Goal: Task Accomplishment & Management: Manage account settings

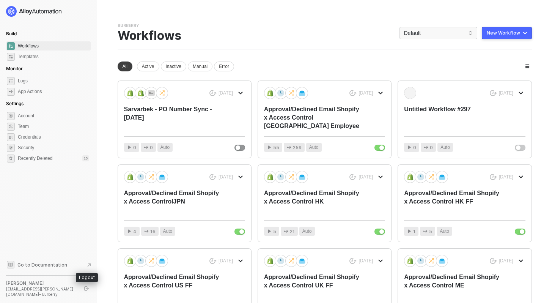
click at [83, 292] on button "button" at bounding box center [86, 288] width 9 height 9
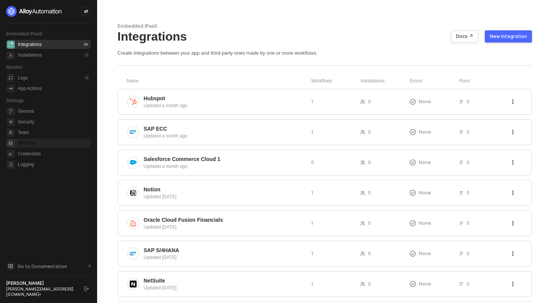
click at [35, 144] on span "API Keys" at bounding box center [53, 142] width 71 height 9
